Goal: Navigation & Orientation: Find specific page/section

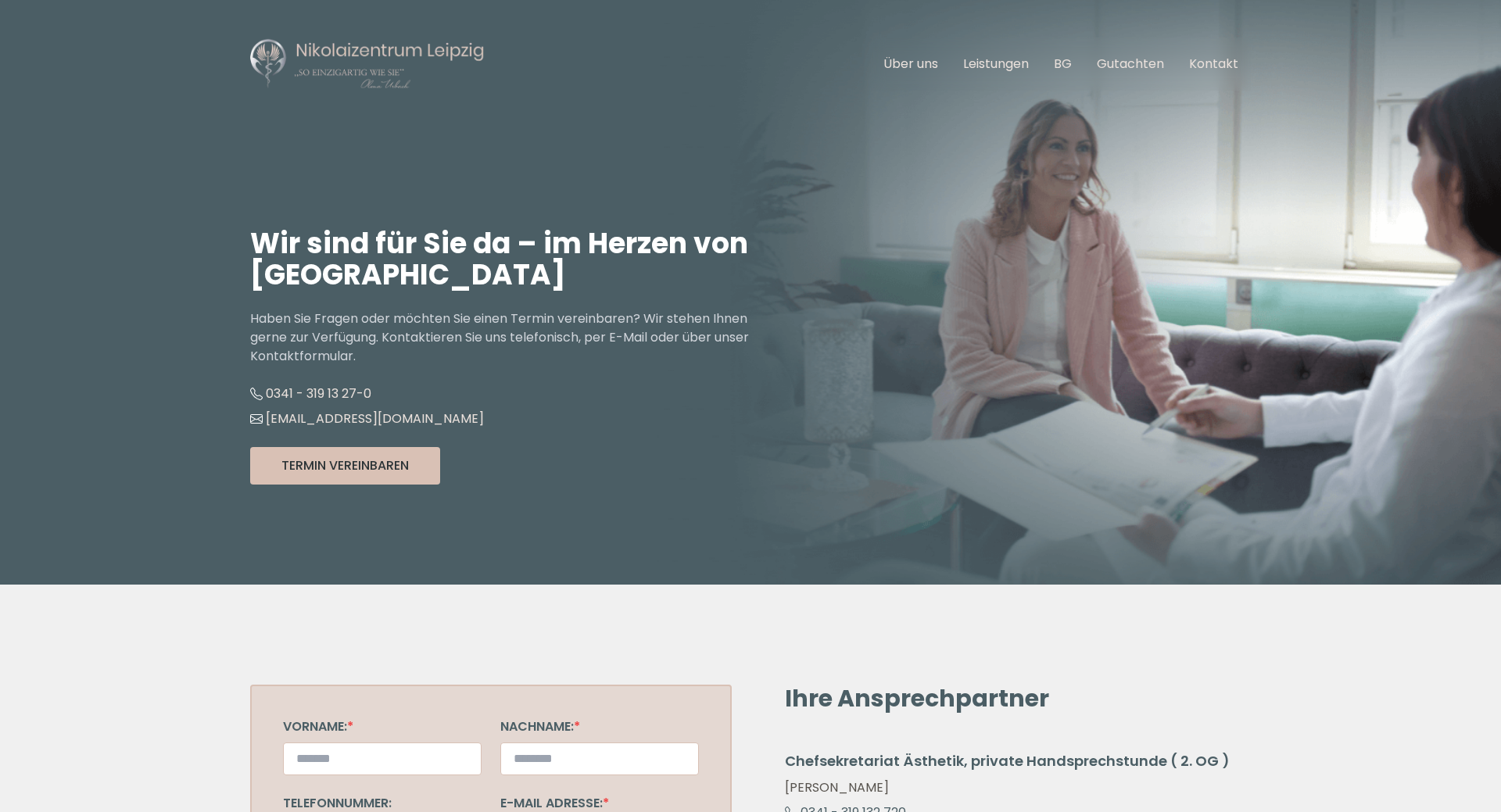
scroll to position [479, 0]
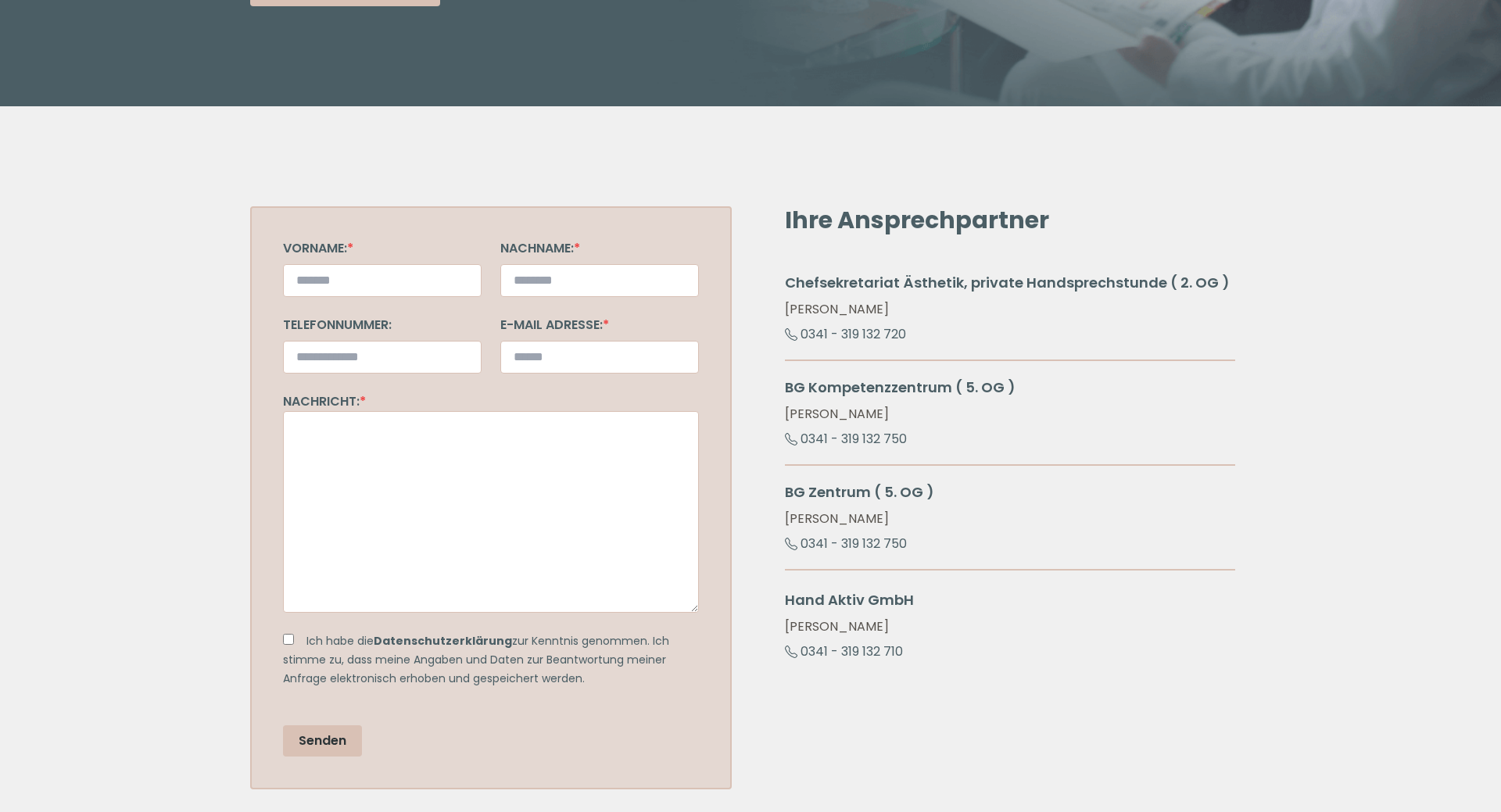
drag, startPoint x: 1028, startPoint y: 507, endPoint x: 1008, endPoint y: 551, distance: 48.3
click at [980, 595] on div "Ihre Ansprechpartner Chefsekretariat Ästhetik, private Handsprechstunde ( 2. OG…" at bounding box center [1009, 497] width 482 height 583
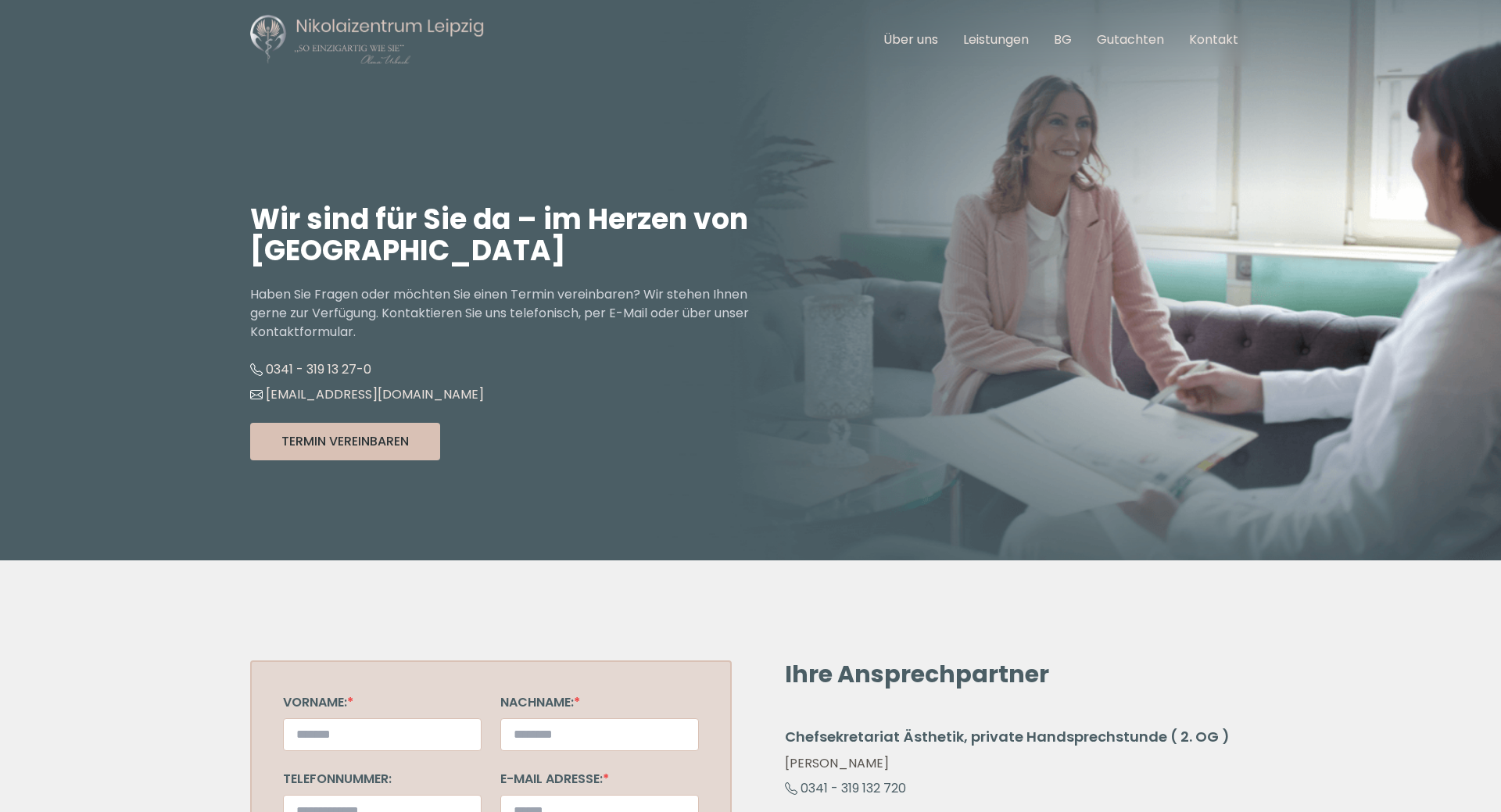
scroll to position [0, 0]
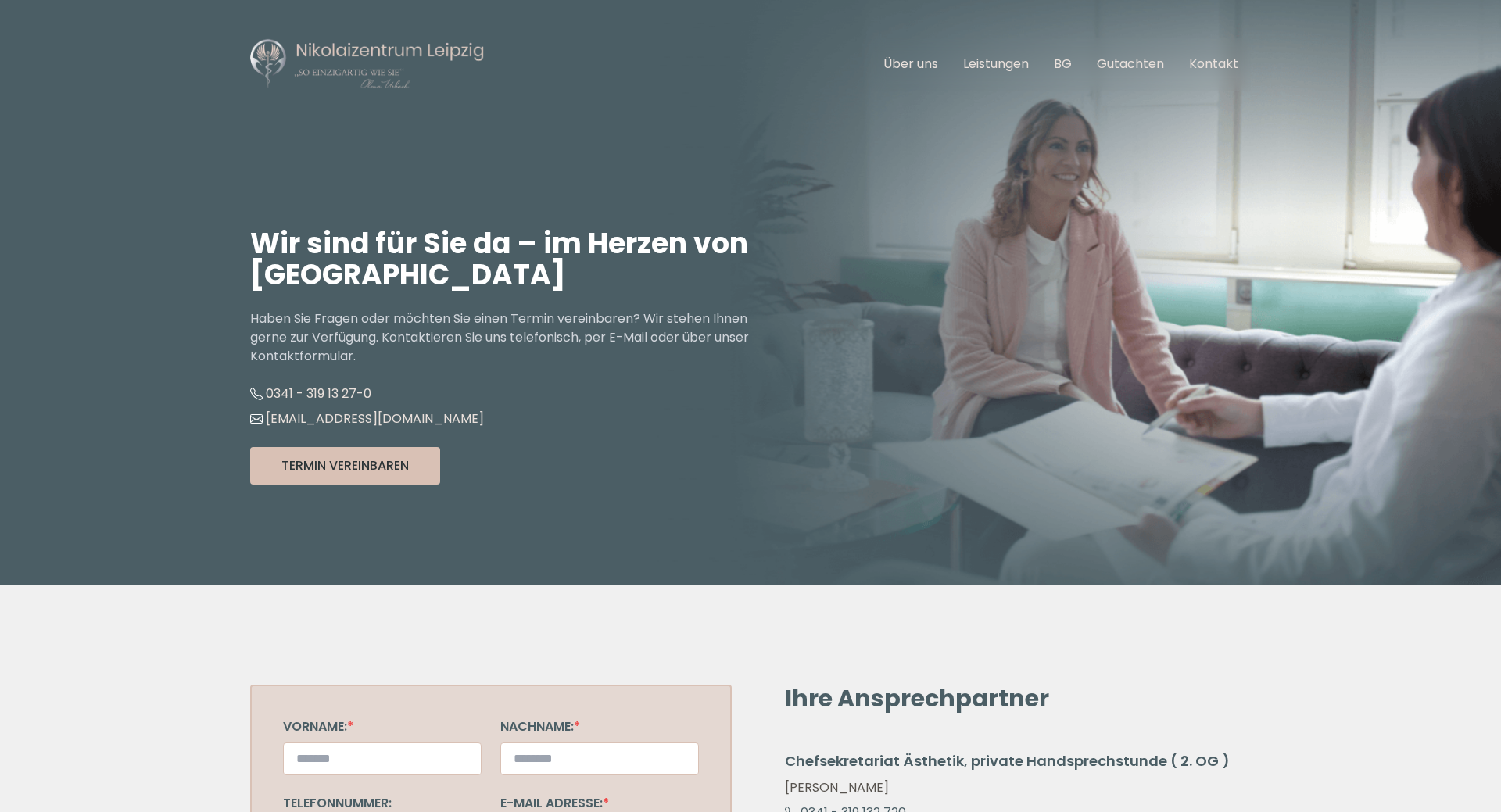
click at [921, 53] on ul "Über uns Leistungen BG Gutachten Kontakt" at bounding box center [1061, 64] width 380 height 44
click at [918, 60] on link "Über uns" at bounding box center [910, 64] width 54 height 18
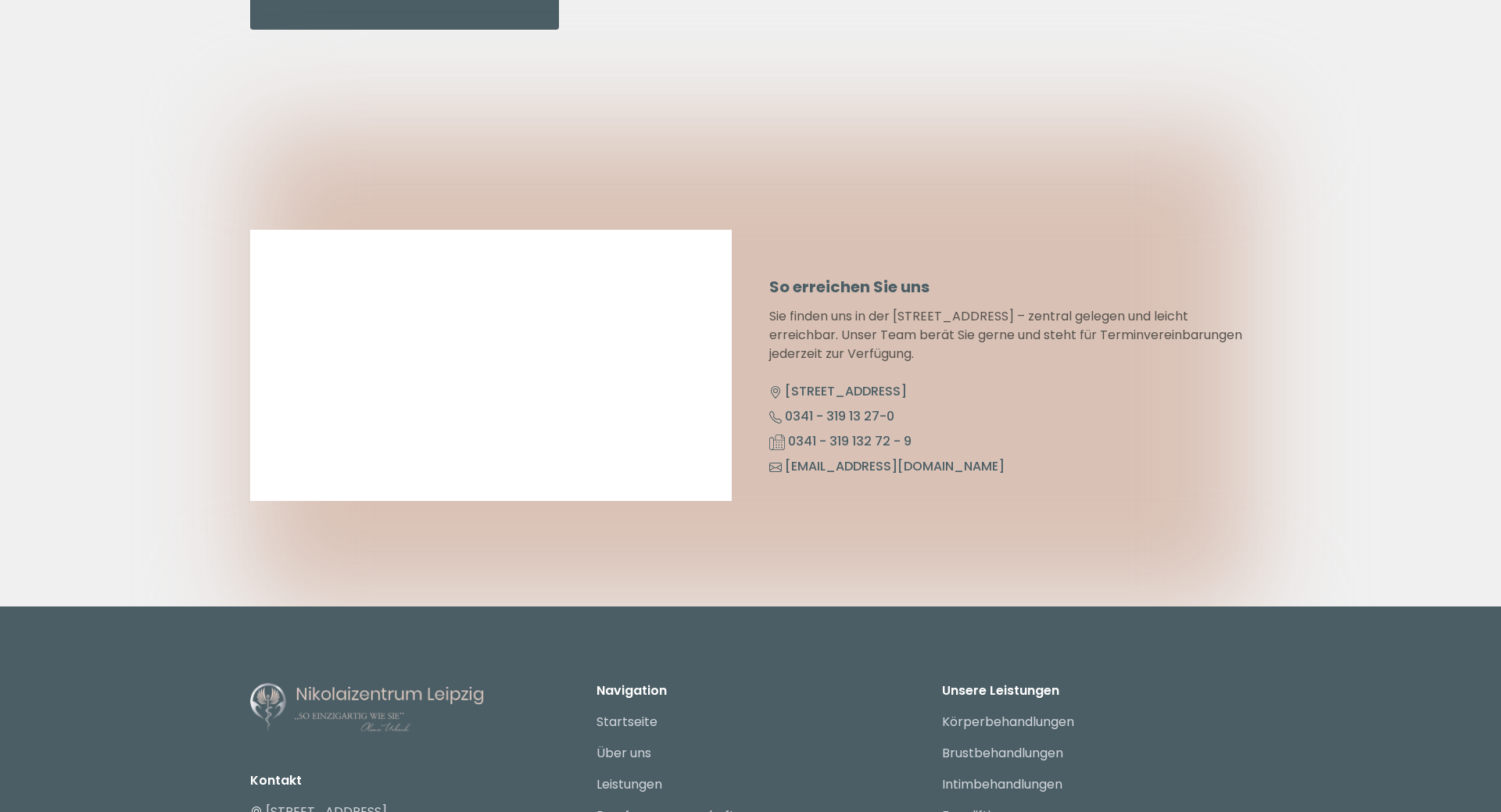
scroll to position [7972, 0]
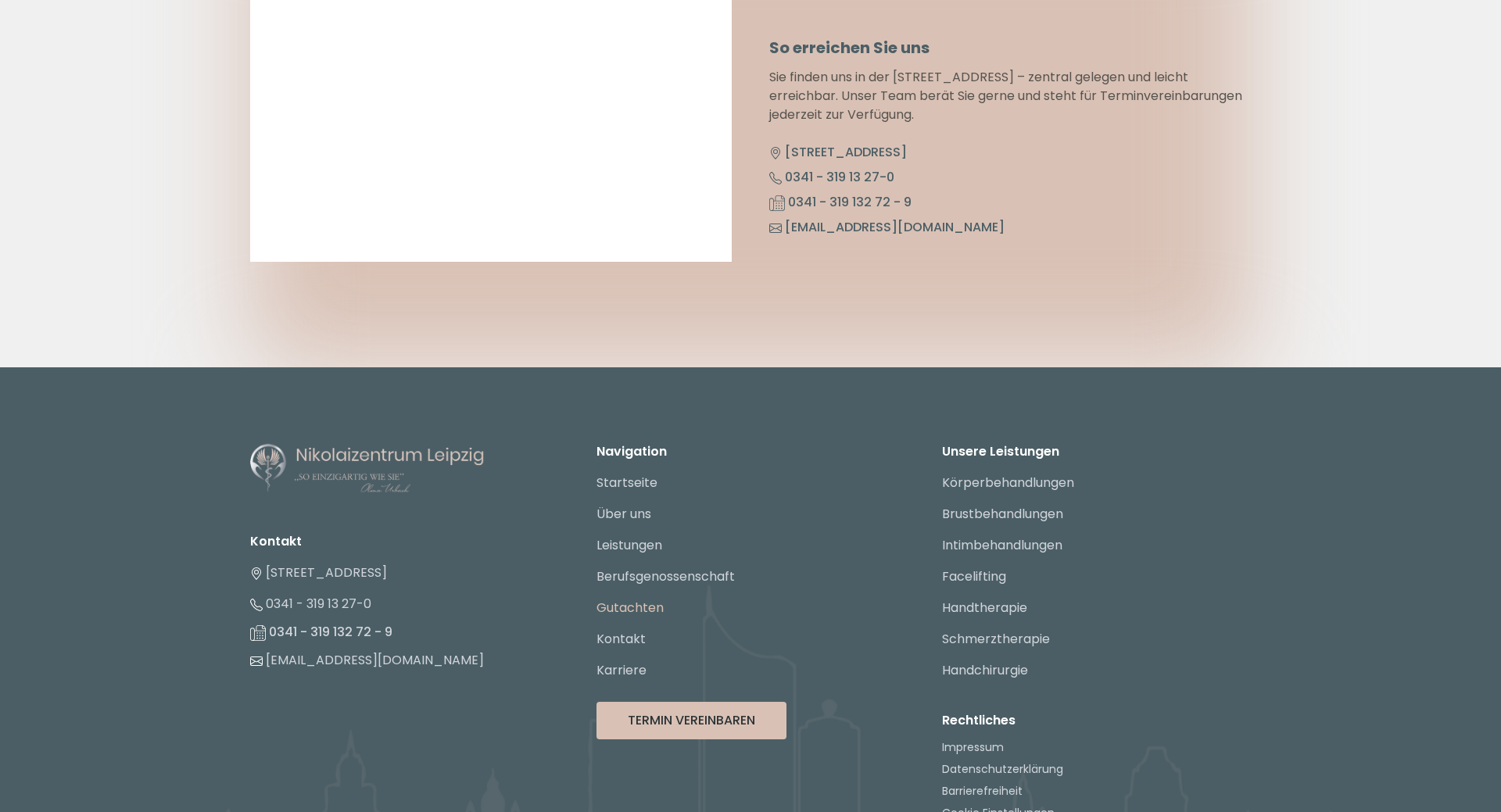
click at [629, 598] on link "Gutachten" at bounding box center [630, 608] width 67 height 18
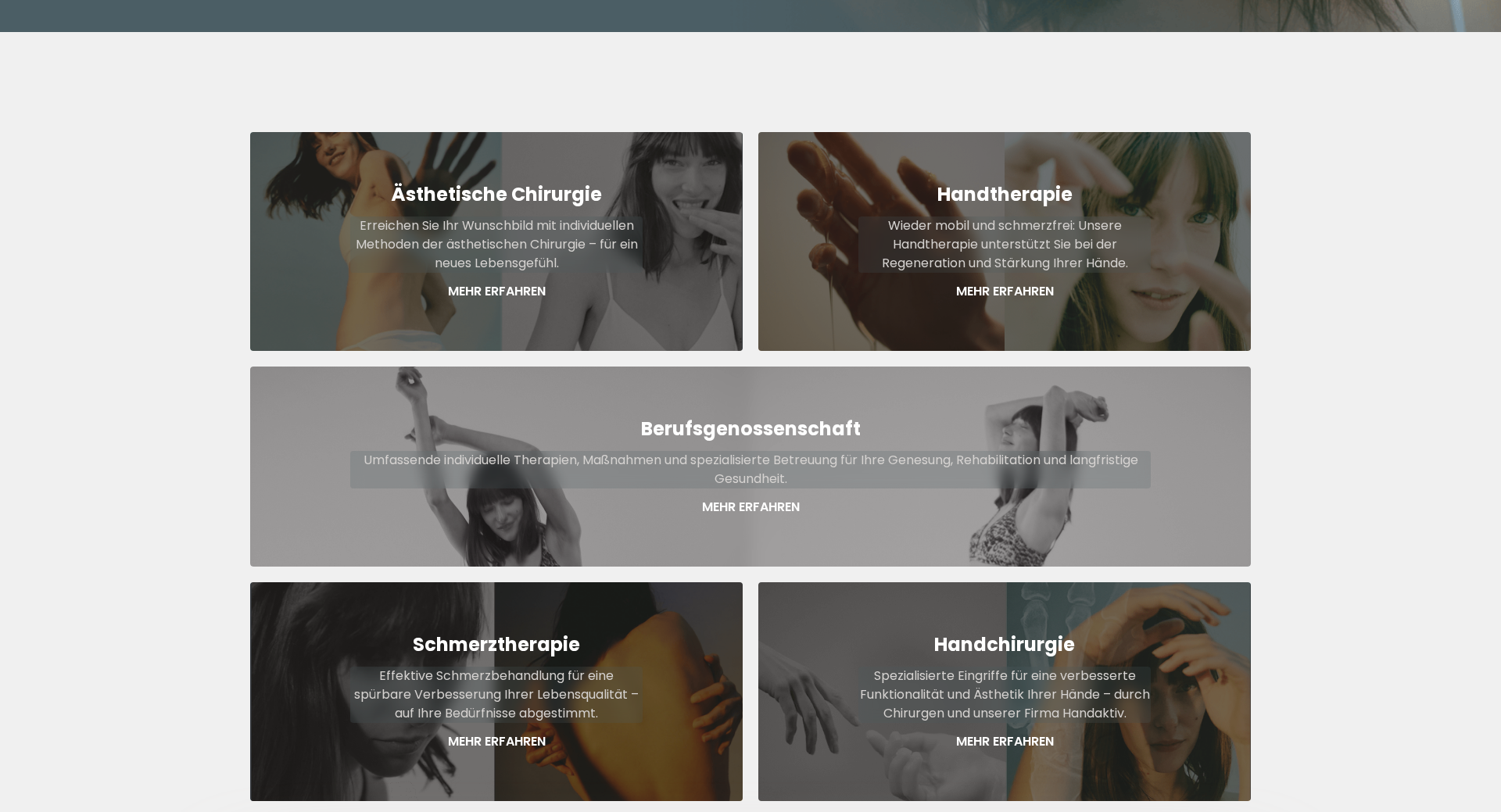
scroll to position [577, 0]
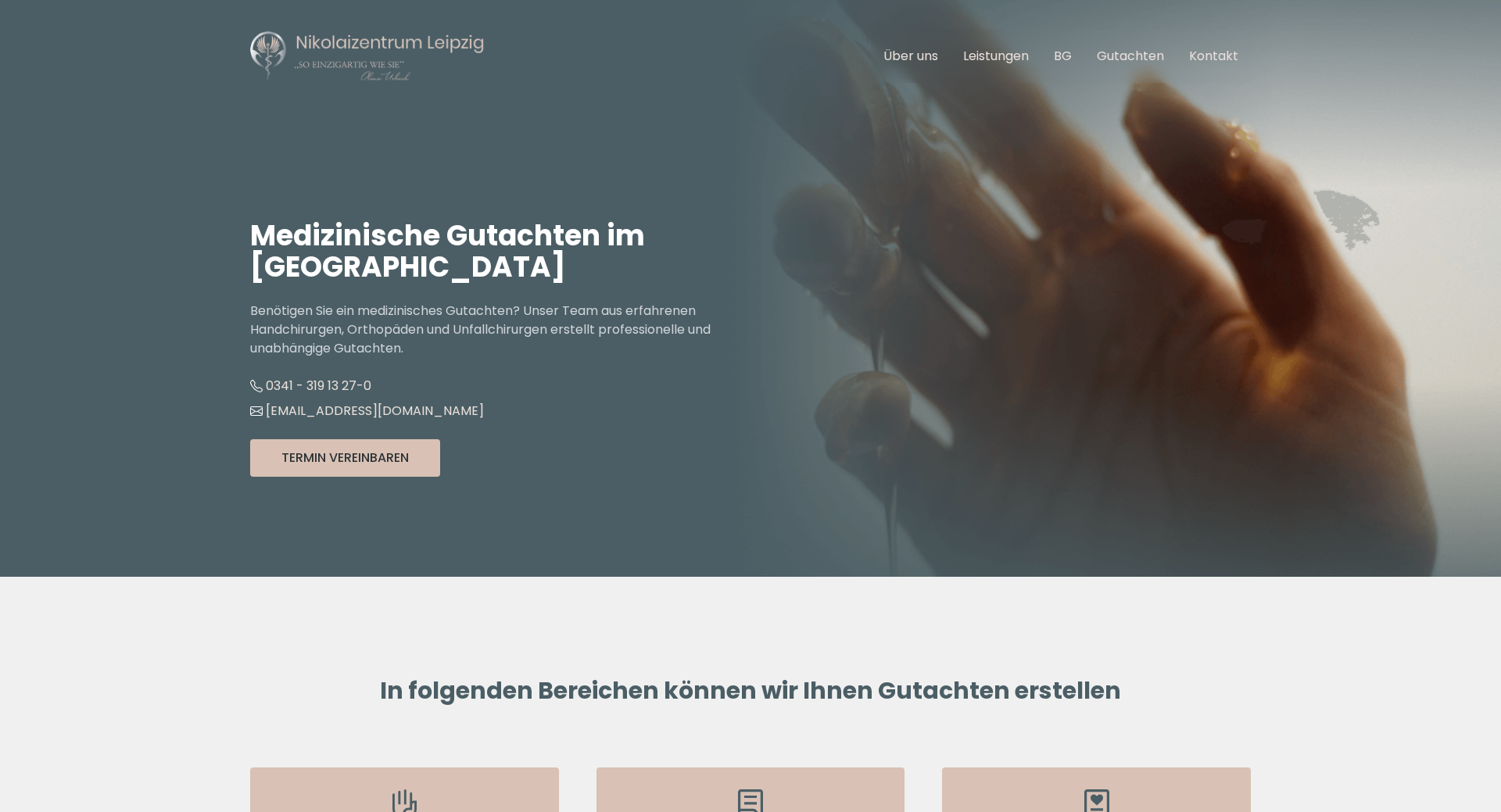
scroll to position [80, 0]
